Goal: Transaction & Acquisition: Obtain resource

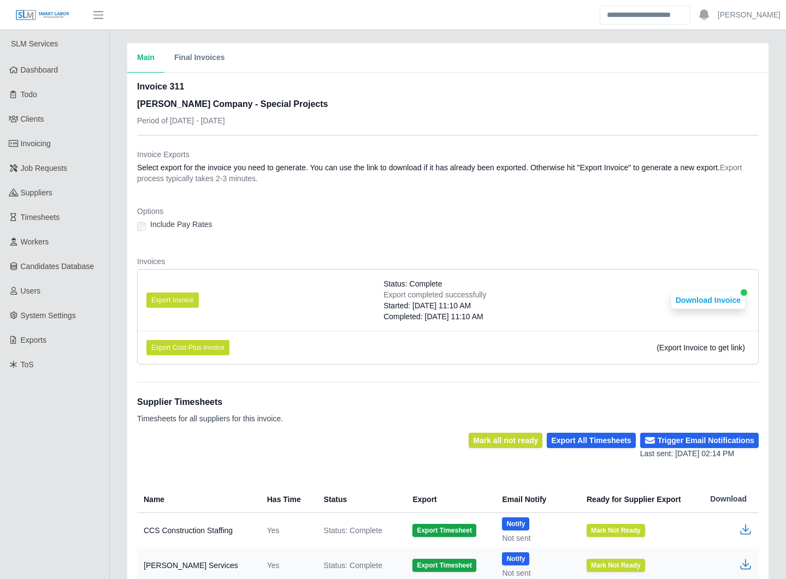
click at [117, 301] on div "Main Final Invoices Invoice 311 Lee Company - Special Projects Period of 08/11/…" at bounding box center [448, 459] width 676 height 832
click at [115, 301] on div "Main Final Invoices Invoice 311 Lee Company - Special Projects Period of 08/11/…" at bounding box center [448, 459] width 676 height 832
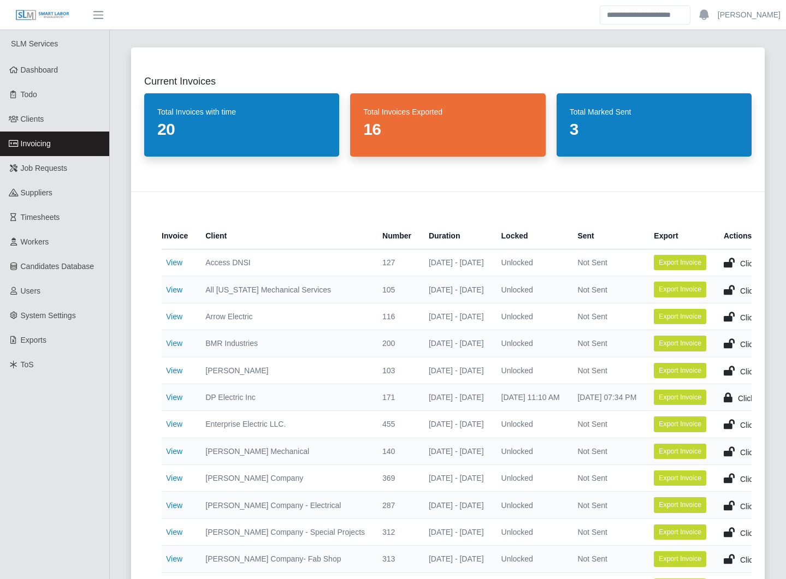
select select "**********"
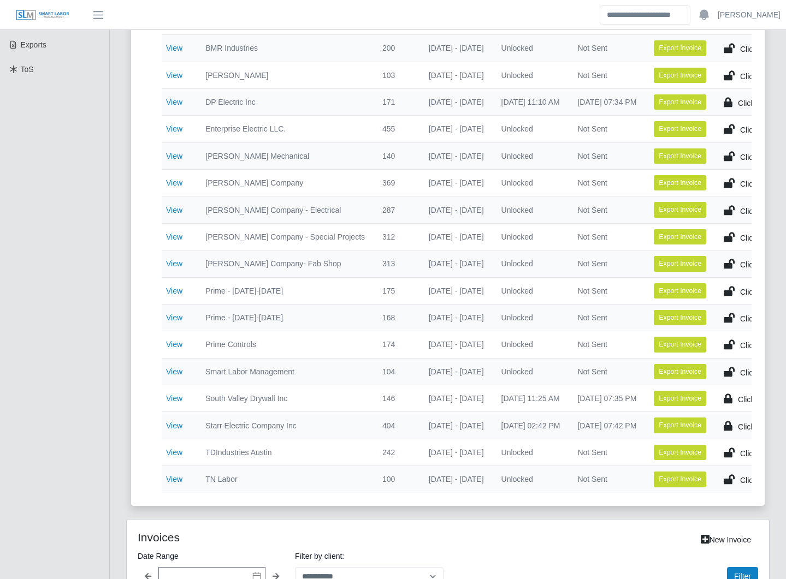
scroll to position [295, 0]
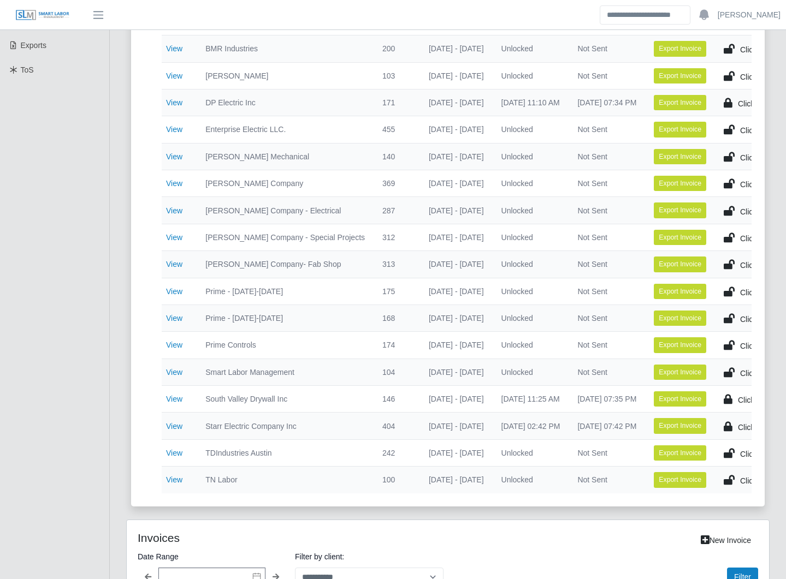
click at [111, 289] on div "Current Invoices Total Invoices with time 20 Total Invoices Exported 16 Total M…" at bounding box center [448, 377] width 676 height 1275
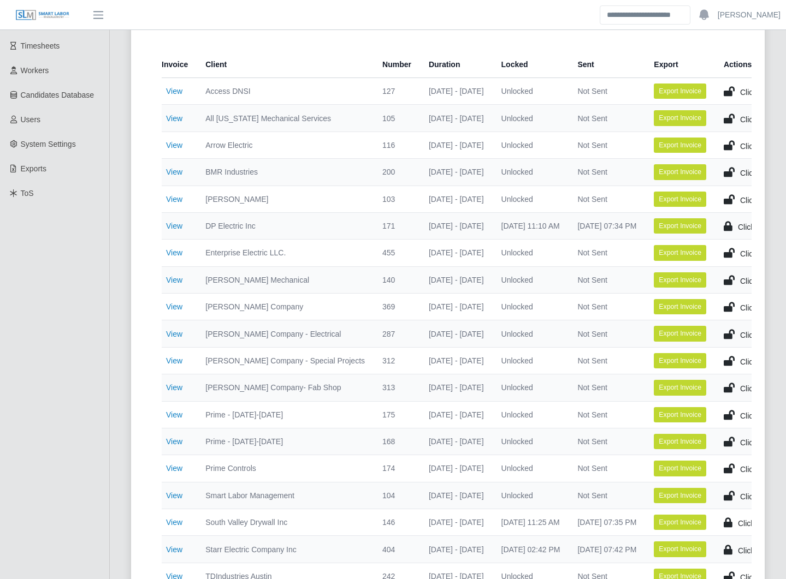
scroll to position [172, 0]
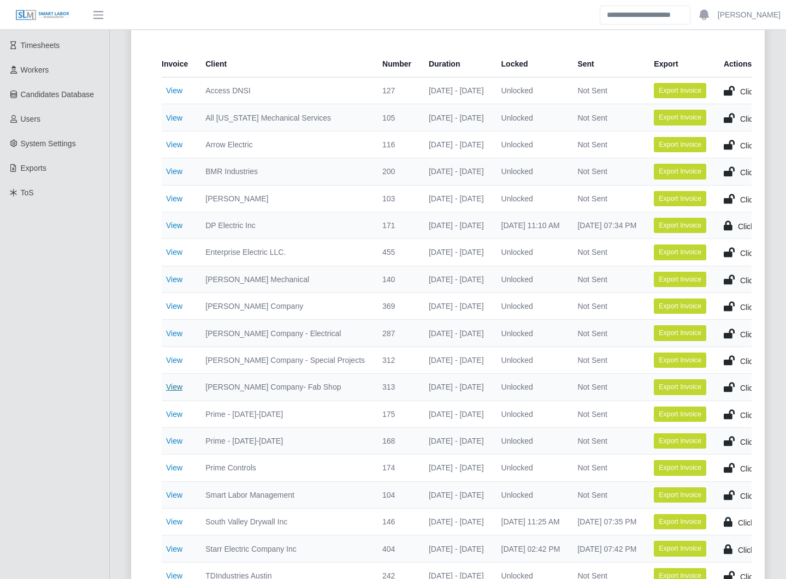
click at [174, 386] on link "View" at bounding box center [174, 387] width 16 height 9
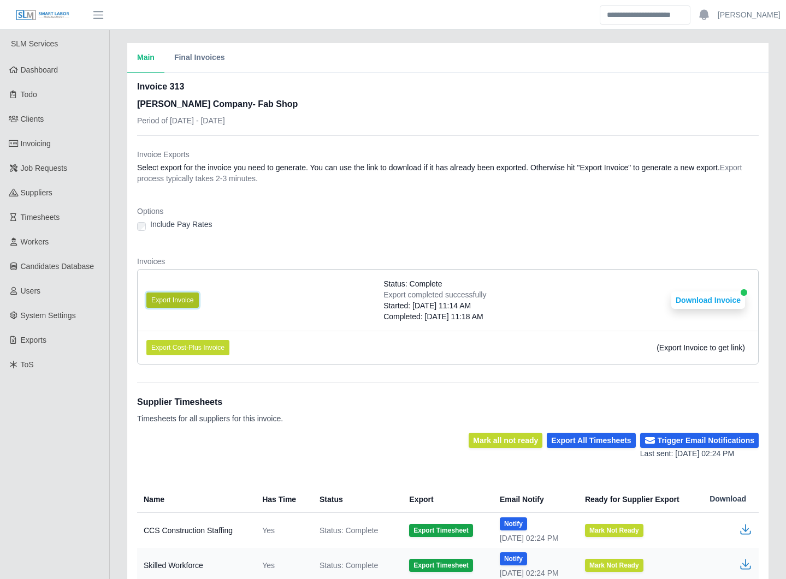
click at [183, 295] on button "Export Invoice" at bounding box center [172, 300] width 52 height 15
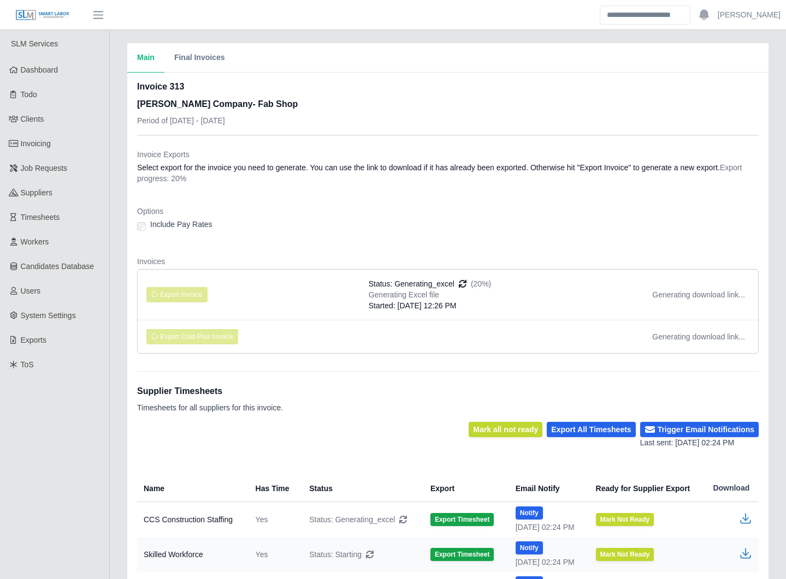
click at [308, 292] on li "Export Invoice Status: Generating_excel (20%) Generating Excel file Started: 08…" at bounding box center [448, 295] width 620 height 50
click at [115, 315] on div "Main Final Invoices Invoice 313 [PERSON_NAME] Company- Fab Shop Period of [DATE…" at bounding box center [448, 366] width 676 height 646
click at [115, 295] on div "Main Final Invoices Invoice 313 Lee Company- Fab Shop Period of 08/18/2025 - 08…" at bounding box center [448, 366] width 676 height 646
click at [345, 257] on dt "Invoices" at bounding box center [447, 261] width 621 height 11
click at [115, 331] on div "Main Final Invoices Invoice 313 Lee Company- Fab Shop Period of 08/18/2025 - 08…" at bounding box center [448, 366] width 676 height 646
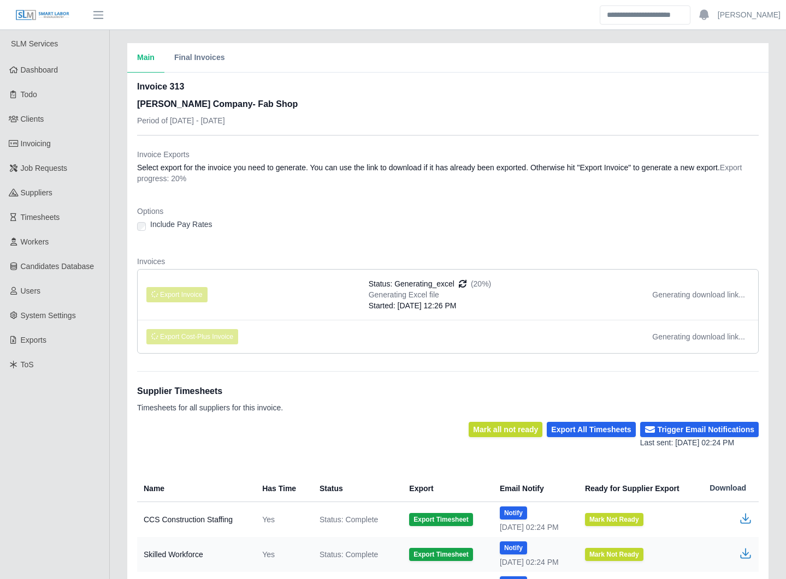
click at [418, 223] on div "Include Pay Rates" at bounding box center [447, 226] width 621 height 15
click at [310, 240] on dl "Invoice Exports Select export for the invoice you need to generate. You can use…" at bounding box center [447, 255] width 621 height 213
click at [307, 240] on dl "Invoice Exports Select export for the invoice you need to generate. You can use…" at bounding box center [447, 255] width 621 height 213
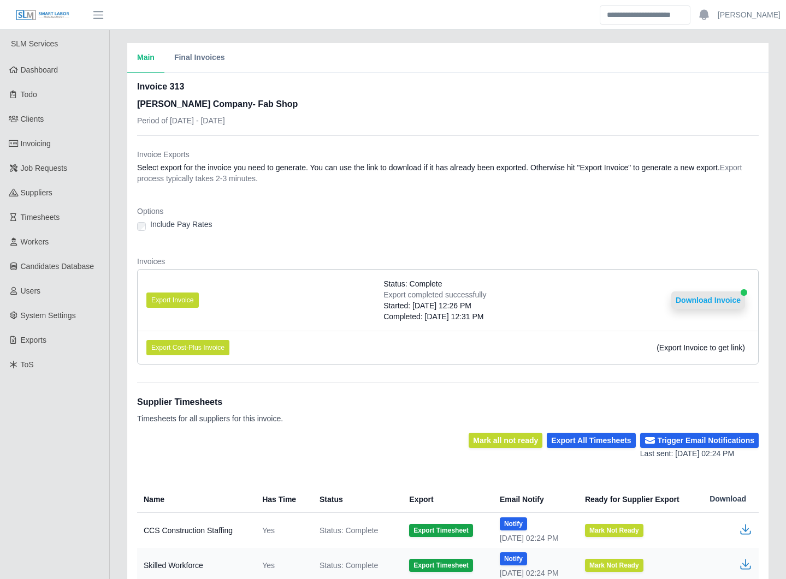
click at [704, 301] on button "Download Invoice" at bounding box center [708, 300] width 74 height 17
click at [69, 147] on link "Invoicing" at bounding box center [54, 144] width 109 height 25
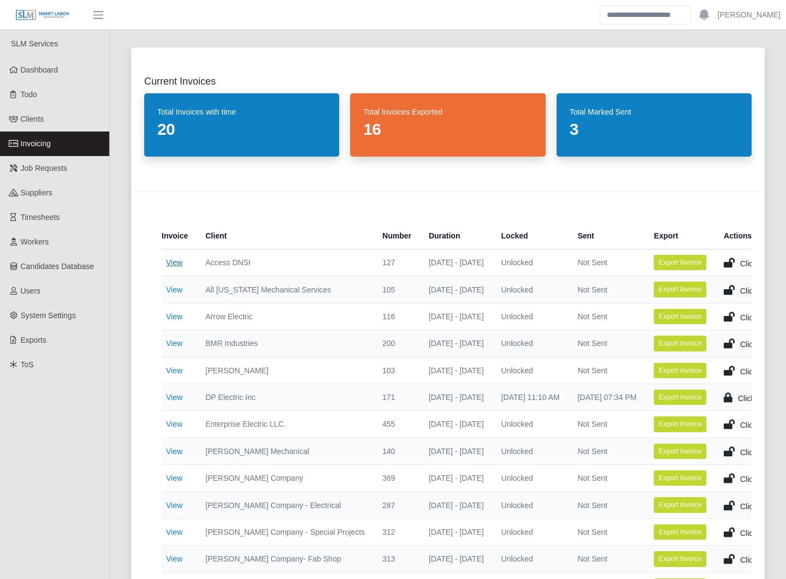
click at [175, 262] on link "View" at bounding box center [174, 262] width 16 height 9
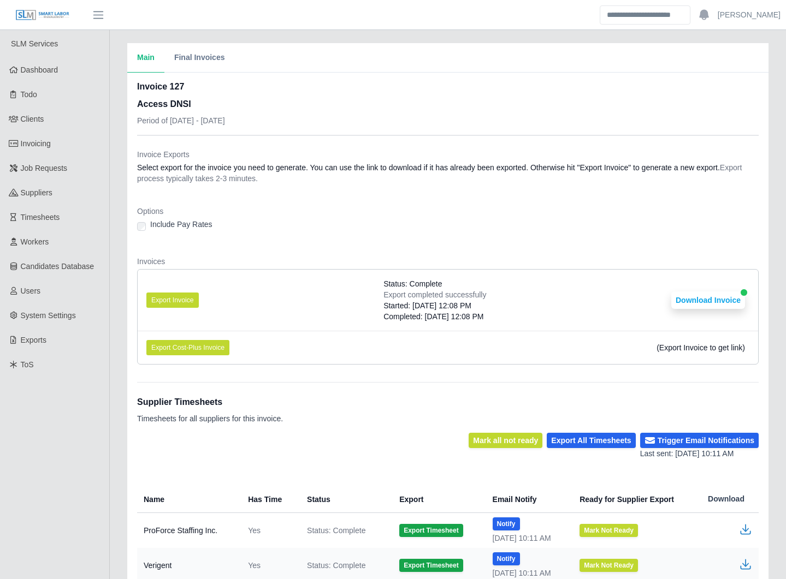
click at [217, 305] on li "Export Invoice Status: Complete Export completed successfully Started: [DATE] 1…" at bounding box center [448, 300] width 620 height 61
click at [229, 297] on li "Export Invoice Status: Complete Export completed successfully Started: [DATE] 1…" at bounding box center [448, 300] width 620 height 61
click at [178, 295] on button "Export Invoice" at bounding box center [172, 300] width 52 height 15
click at [322, 298] on li "Export Invoice Status: Complete Export completed successfully Started: [DATE] 1…" at bounding box center [448, 300] width 620 height 61
click at [716, 302] on button "Download Invoice" at bounding box center [708, 300] width 74 height 17
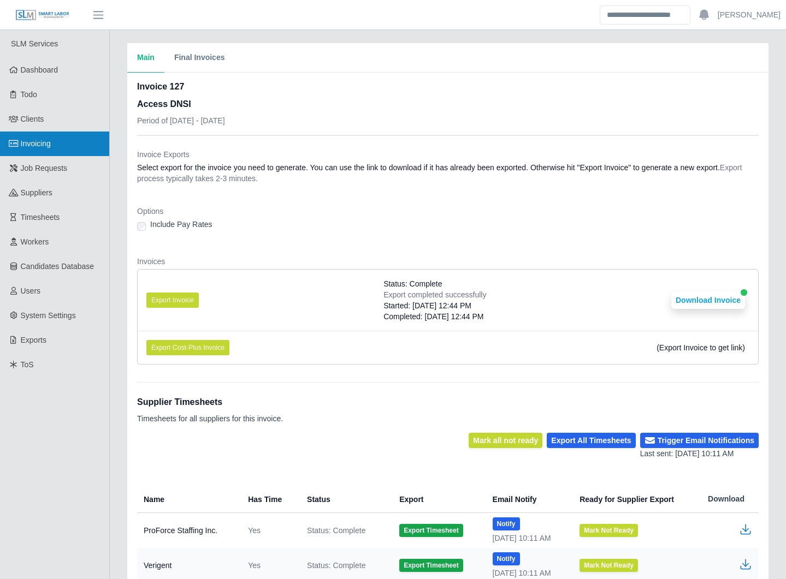
click at [58, 136] on link "Invoicing" at bounding box center [54, 144] width 109 height 25
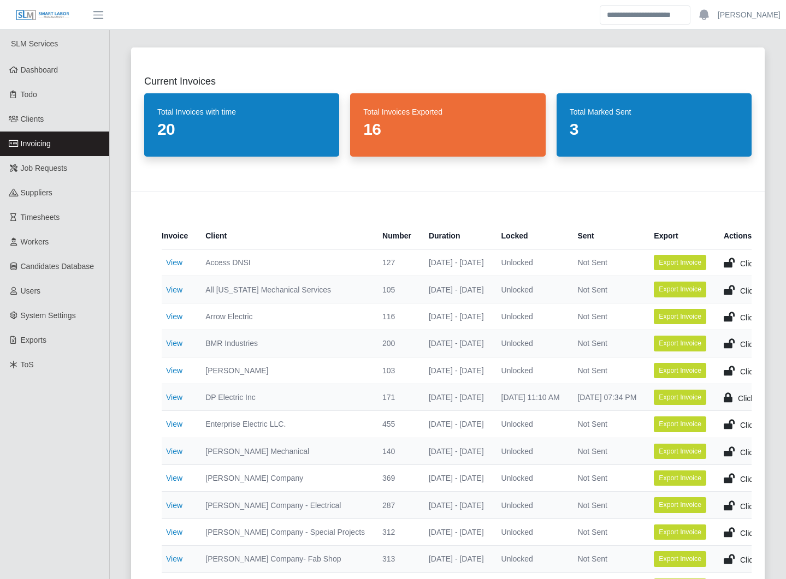
click at [119, 328] on div "Current Invoices Total Invoices with time 20 Total Invoices Exported 16 Total M…" at bounding box center [448, 424] width 660 height 780
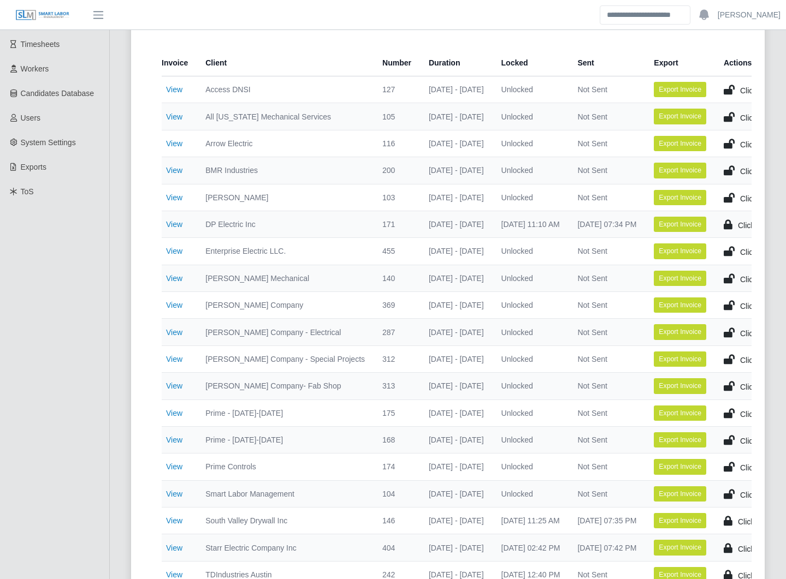
scroll to position [173, 0]
click at [173, 303] on link "View" at bounding box center [174, 305] width 16 height 9
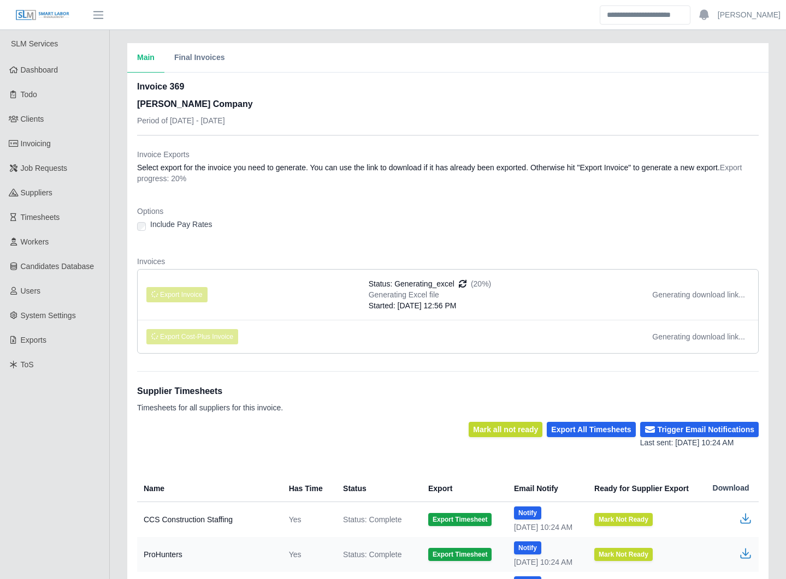
click at [114, 202] on div "Main Final Invoices Invoice 369 Lee Company Period of 08/18/2025 - 08/24/2025 I…" at bounding box center [448, 436] width 676 height 786
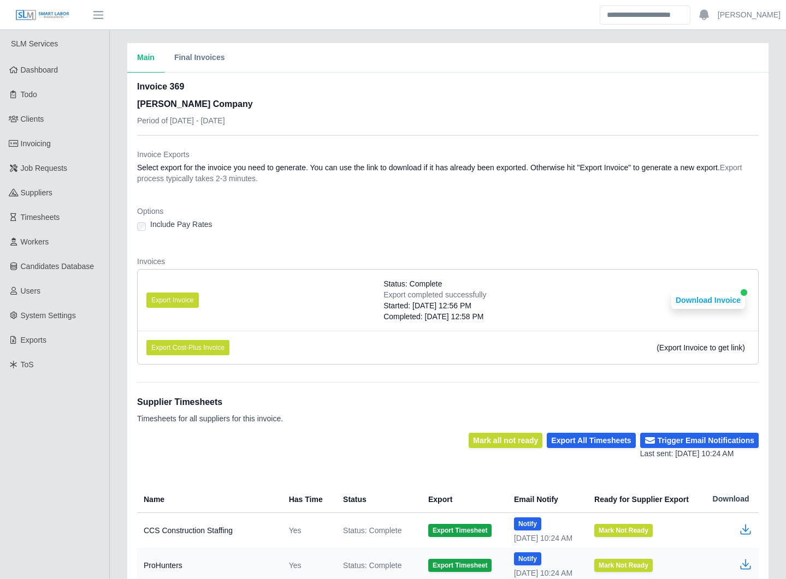
click at [116, 282] on div "Main Final Invoices Invoice 369 Lee Company Period of 08/18/2025 - 08/24/2025 I…" at bounding box center [448, 441] width 676 height 797
click at [116, 287] on div "Main Final Invoices Invoice 369 Lee Company Period of 08/18/2025 - 08/24/2025 I…" at bounding box center [448, 441] width 676 height 797
click at [115, 420] on div "Main Final Invoices Invoice 369 Lee Company Period of 08/18/2025 - 08/24/2025 I…" at bounding box center [448, 441] width 676 height 797
click at [115, 416] on div "Main Final Invoices Invoice 369 Lee Company Period of 08/18/2025 - 08/24/2025 I…" at bounding box center [448, 441] width 676 height 797
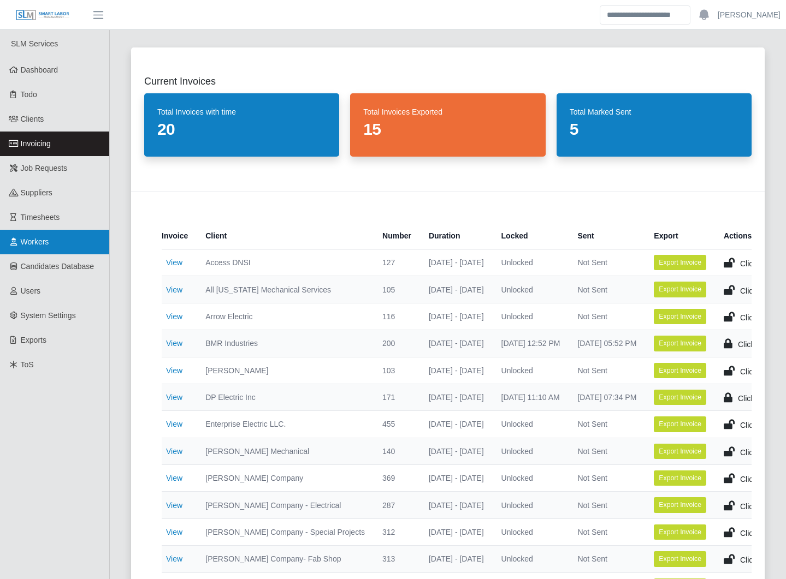
click at [48, 238] on span "Workers" at bounding box center [35, 242] width 28 height 9
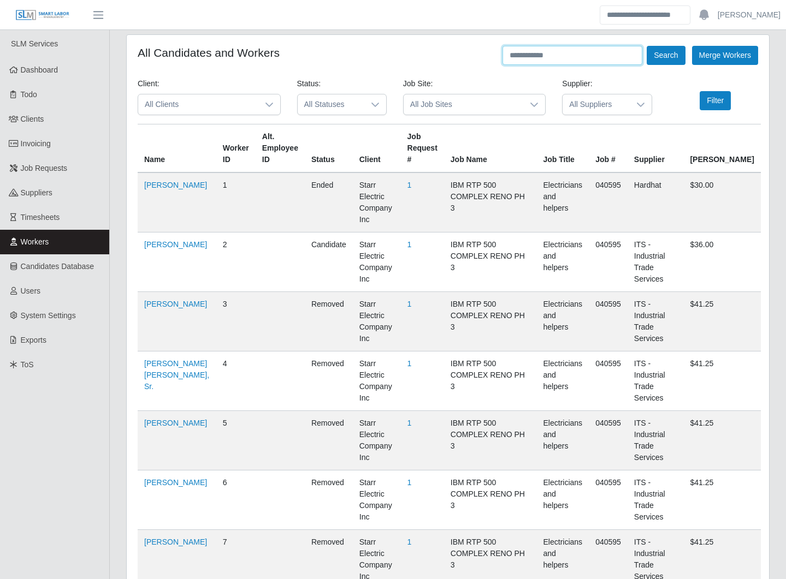
click at [538, 52] on input "text" at bounding box center [572, 55] width 140 height 19
paste input "**********"
type input "**********"
click at [651, 52] on button "Search" at bounding box center [665, 55] width 38 height 19
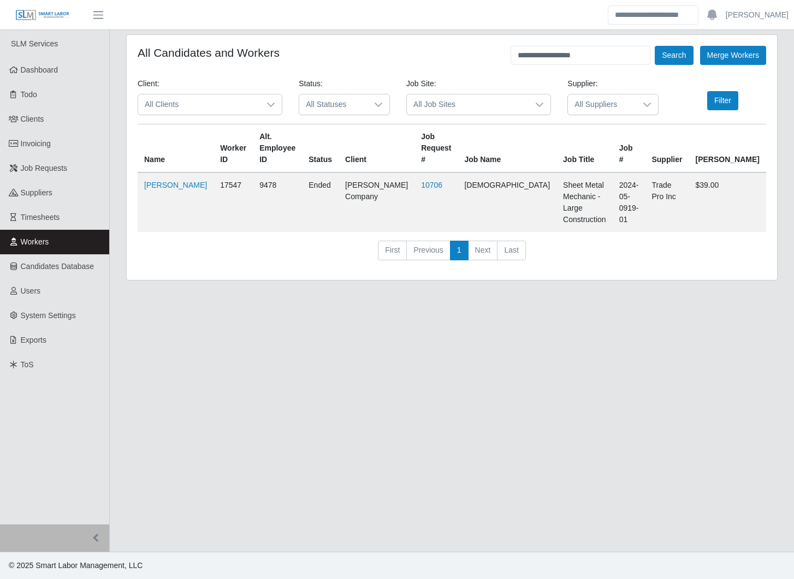
click at [121, 188] on div "**********" at bounding box center [452, 163] width 668 height 259
click at [114, 190] on div "**********" at bounding box center [452, 163] width 684 height 259
click at [115, 180] on div "**********" at bounding box center [452, 163] width 684 height 259
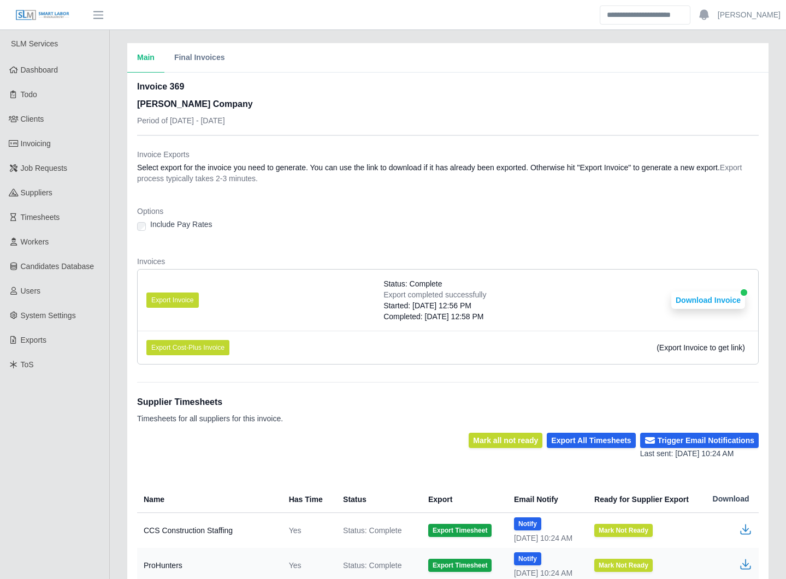
click at [116, 343] on div "Main Final Invoices Invoice 369 [PERSON_NAME] Company Period of [DATE] - [DATE]…" at bounding box center [448, 441] width 676 height 797
click at [116, 346] on div "Main Final Invoices Invoice 369 [PERSON_NAME] Company Period of [DATE] - [DATE]…" at bounding box center [448, 441] width 676 height 797
click at [688, 296] on button "Download Invoice" at bounding box center [708, 300] width 74 height 17
click at [301, 250] on dl "Invoice Exports Select export for the invoice you need to generate. You can use…" at bounding box center [447, 261] width 621 height 224
click at [115, 365] on div "Main Final Invoices Invoice 369 [PERSON_NAME] Company Period of [DATE] - [DATE]…" at bounding box center [448, 441] width 676 height 797
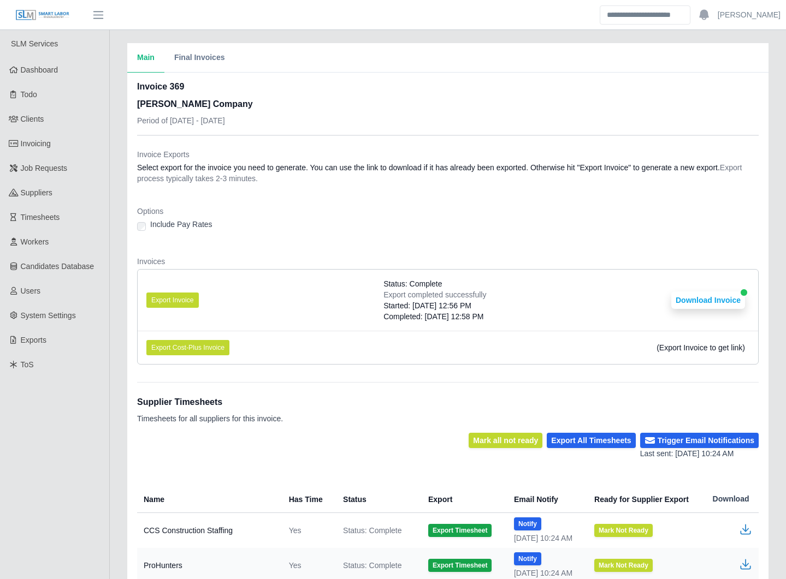
click at [115, 212] on div "Main Final Invoices Invoice 369 [PERSON_NAME] Company Period of [DATE] - [DATE]…" at bounding box center [448, 441] width 676 height 797
click at [115, 217] on div "Main Final Invoices Invoice 369 [PERSON_NAME] Company Period of [DATE] - [DATE]…" at bounding box center [448, 441] width 676 height 797
click at [115, 275] on div "Main Final Invoices Invoice 369 [PERSON_NAME] Company Period of [DATE] - [DATE]…" at bounding box center [448, 441] width 676 height 797
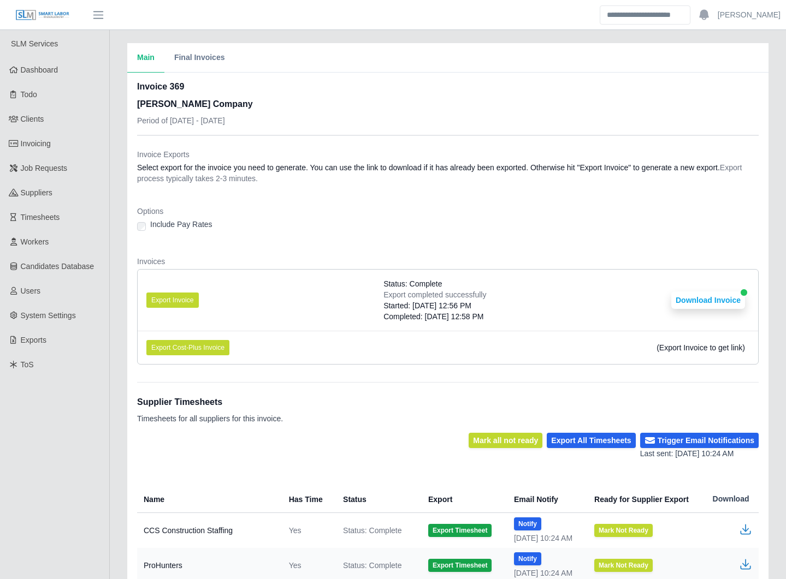
click at [115, 275] on div "Main Final Invoices Invoice 369 [PERSON_NAME] Company Period of [DATE] - [DATE]…" at bounding box center [448, 441] width 676 height 797
click at [114, 307] on div "Main Final Invoices Invoice 369 [PERSON_NAME] Company Period of [DATE] - [DATE]…" at bounding box center [448, 441] width 676 height 797
click at [116, 307] on div "Main Final Invoices Invoice 369 [PERSON_NAME] Company Period of [DATE] - [DATE]…" at bounding box center [448, 441] width 676 height 797
click at [116, 311] on div "Main Final Invoices Invoice 369 [PERSON_NAME] Company Period of [DATE] - [DATE]…" at bounding box center [448, 441] width 676 height 797
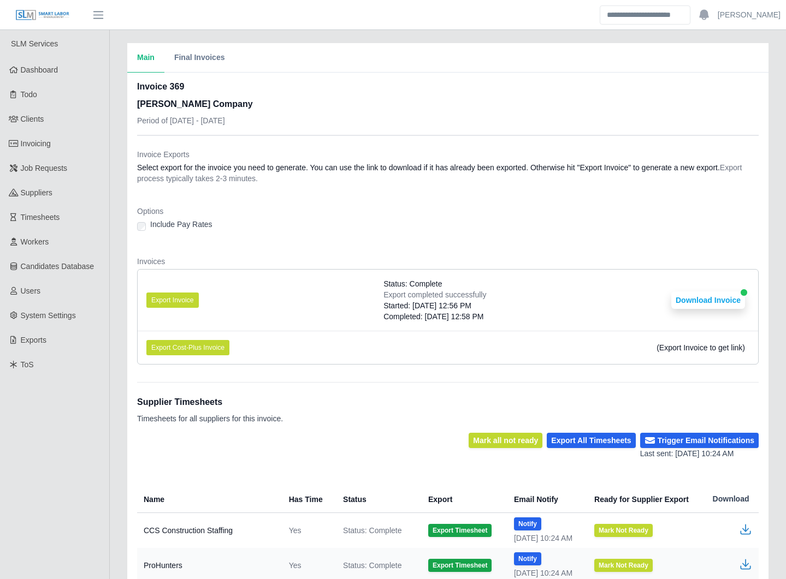
click at [115, 311] on div "Main Final Invoices Invoice 369 [PERSON_NAME] Company Period of [DATE] - [DATE]…" at bounding box center [448, 441] width 676 height 797
click at [115, 318] on div "Main Final Invoices Invoice 369 [PERSON_NAME] Company Period of [DATE] - [DATE]…" at bounding box center [448, 441] width 676 height 797
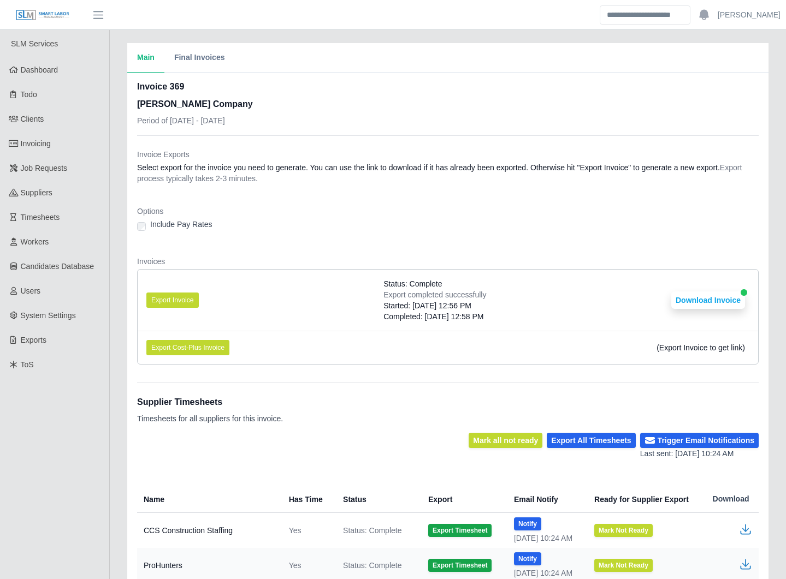
click at [115, 318] on div "Main Final Invoices Invoice 369 [PERSON_NAME] Company Period of [DATE] - [DATE]…" at bounding box center [448, 441] width 676 height 797
click at [116, 304] on div "Main Final Invoices Invoice 369 [PERSON_NAME] Company Period of [DATE] - [DATE]…" at bounding box center [448, 441] width 676 height 797
click at [115, 305] on div "Main Final Invoices Invoice 369 [PERSON_NAME] Company Period of [DATE] - [DATE]…" at bounding box center [448, 441] width 676 height 797
click at [114, 304] on div "Main Final Invoices Invoice 369 [PERSON_NAME] Company Period of [DATE] - [DATE]…" at bounding box center [448, 441] width 676 height 797
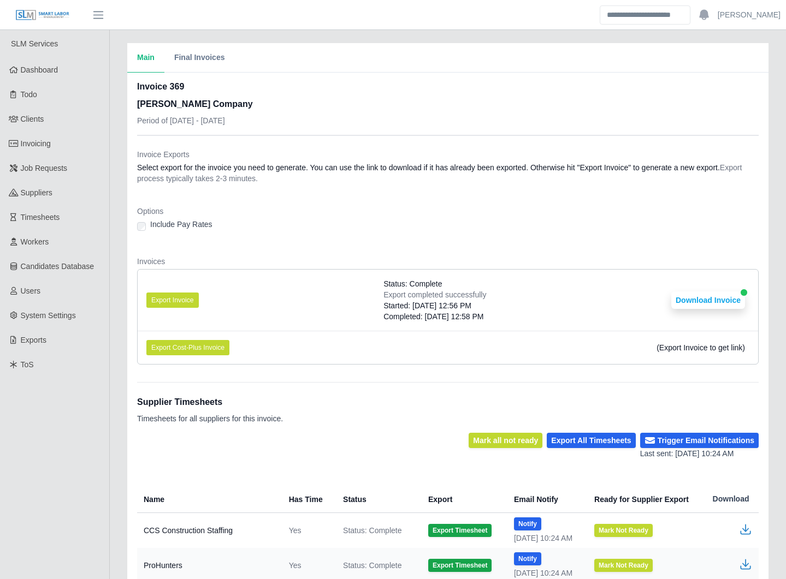
click at [114, 304] on div "Main Final Invoices Invoice 369 [PERSON_NAME] Company Period of [DATE] - [DATE]…" at bounding box center [448, 441] width 676 height 797
click at [115, 304] on div "Main Final Invoices Invoice 369 [PERSON_NAME] Company Period of [DATE] - [DATE]…" at bounding box center [448, 441] width 676 height 797
click at [115, 303] on div "Main Final Invoices Invoice 369 [PERSON_NAME] Company Period of [DATE] - [DATE]…" at bounding box center [448, 441] width 676 height 797
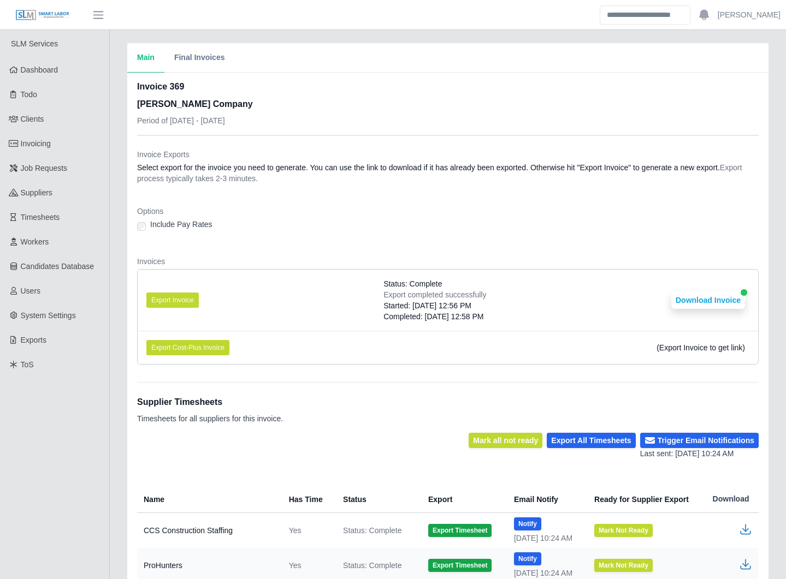
click at [115, 303] on div "Main Final Invoices Invoice 369 [PERSON_NAME] Company Period of [DATE] - [DATE]…" at bounding box center [448, 441] width 676 height 797
click at [120, 284] on div "Main Final Invoices Invoice 369 [PERSON_NAME] Company Period of [DATE] - [DATE]…" at bounding box center [448, 441] width 676 height 797
click at [114, 285] on div "Main Final Invoices Invoice 369 [PERSON_NAME] Company Period of [DATE] - [DATE]…" at bounding box center [448, 441] width 676 height 797
click at [115, 333] on div "Main Final Invoices Invoice 369 [PERSON_NAME] Company Period of [DATE] - [DATE]…" at bounding box center [448, 441] width 676 height 797
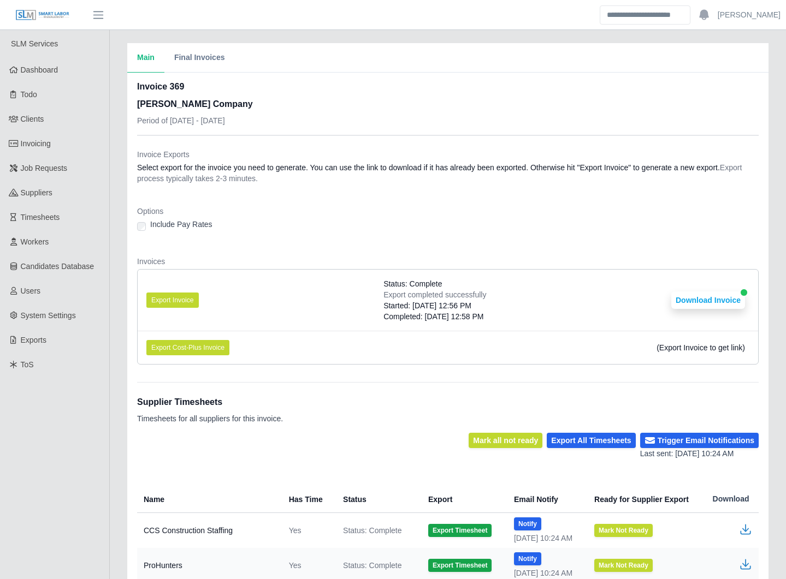
click at [116, 339] on div "Main Final Invoices Invoice 369 [PERSON_NAME] Company Period of [DATE] - [DATE]…" at bounding box center [448, 441] width 676 height 797
click at [195, 364] on li "Export Cost-Plus Invoice (Export Invoice to get link)" at bounding box center [448, 347] width 620 height 33
click at [197, 368] on div "Invoices Export Invoice Status: Complete Export completed successfully Started:…" at bounding box center [447, 314] width 621 height 117
click at [116, 228] on div "Main Final Invoices Invoice 369 Lee Company Period of 08/18/2025 - 08/24/2025 I…" at bounding box center [448, 441] width 676 height 797
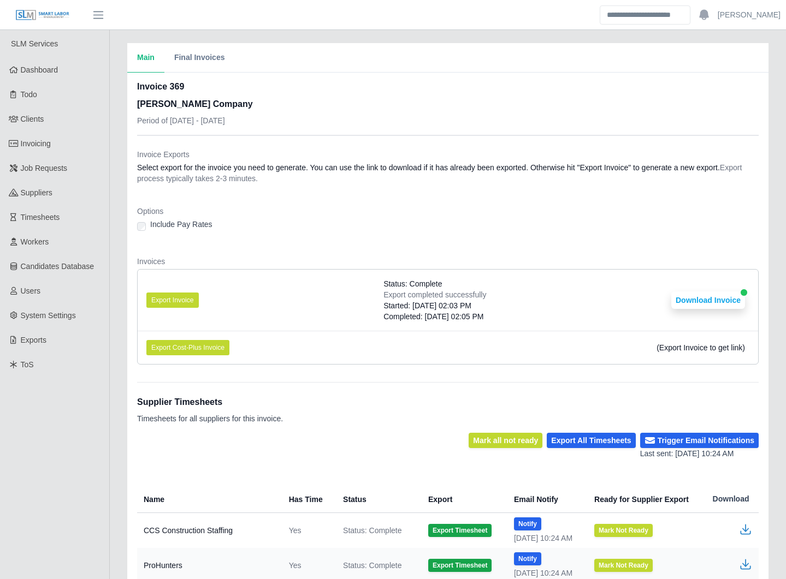
click at [112, 303] on div "Main Final Invoices Invoice 369 Lee Company Period of 08/18/2025 - 08/24/2025 I…" at bounding box center [448, 441] width 676 height 797
click at [115, 305] on div "Main Final Invoices Invoice 369 Lee Company Period of 08/18/2025 - 08/24/2025 I…" at bounding box center [448, 441] width 676 height 797
click at [116, 306] on div "Main Final Invoices Invoice 369 Lee Company Period of 08/18/2025 - 08/24/2025 I…" at bounding box center [448, 441] width 676 height 797
click at [113, 322] on div "Main Final Invoices Invoice 369 Lee Company Period of 08/18/2025 - 08/24/2025 I…" at bounding box center [448, 441] width 676 height 797
click at [116, 325] on div "Main Final Invoices Invoice 369 Lee Company Period of 08/18/2025 - 08/24/2025 I…" at bounding box center [448, 441] width 676 height 797
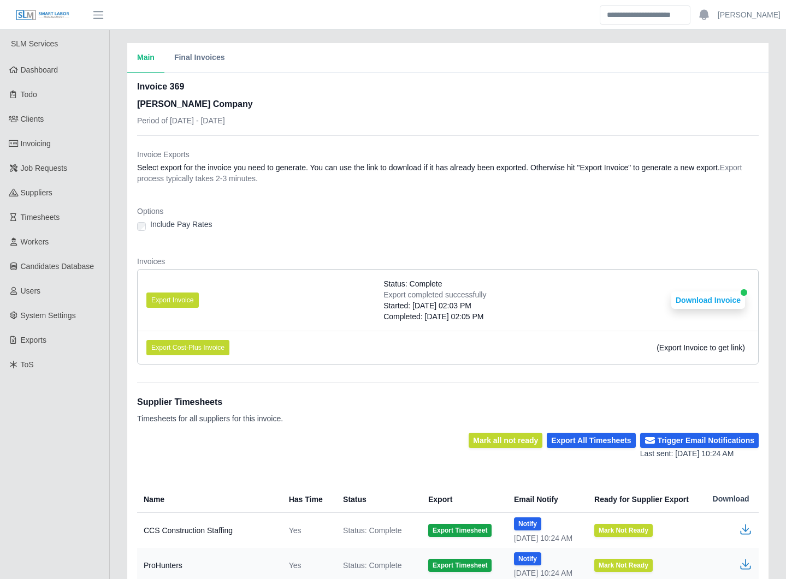
click at [115, 325] on div "Main Final Invoices Invoice 369 Lee Company Period of 08/18/2025 - 08/24/2025 I…" at bounding box center [448, 441] width 676 height 797
click at [115, 324] on div "Main Final Invoices Invoice 369 Lee Company Period of 08/18/2025 - 08/24/2025 I…" at bounding box center [448, 441] width 676 height 797
click at [115, 323] on div "Main Final Invoices Invoice 369 Lee Company Period of 08/18/2025 - 08/24/2025 I…" at bounding box center [448, 441] width 676 height 797
click at [116, 275] on div "Main Final Invoices Invoice 369 Lee Company Period of 08/18/2025 - 08/24/2025 I…" at bounding box center [448, 441] width 676 height 797
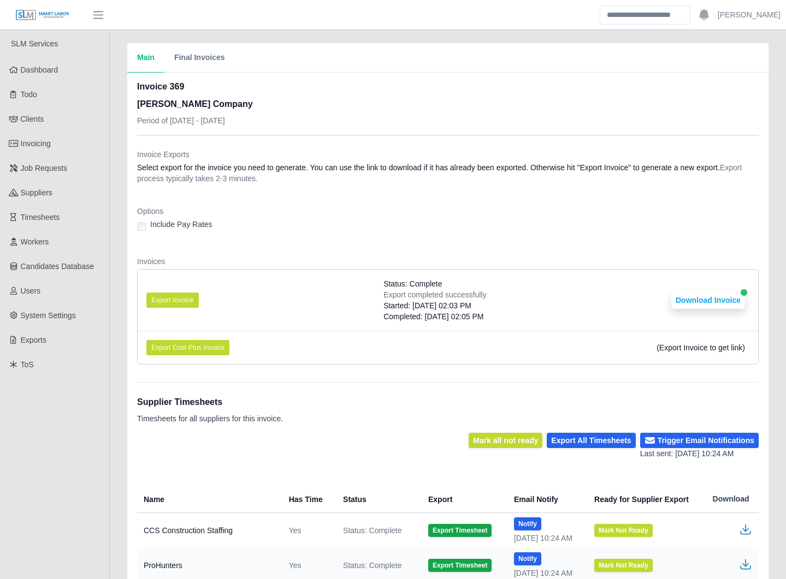
click at [118, 248] on div "Main Final Invoices Invoice 369 Lee Company Period of 08/18/2025 - 08/24/2025 I…" at bounding box center [448, 441] width 676 height 797
click at [117, 515] on div "Main Final Invoices Invoice 369 Lee Company Period of 08/18/2025 - 08/24/2025 I…" at bounding box center [448, 441] width 676 height 797
click at [348, 256] on dt "Invoices" at bounding box center [447, 261] width 621 height 11
click at [118, 369] on div "Main Final Invoices Invoice 369 Lee Company Period of 08/18/2025 - 08/24/2025 I…" at bounding box center [448, 441] width 676 height 797
